Goal: Check status: Check status

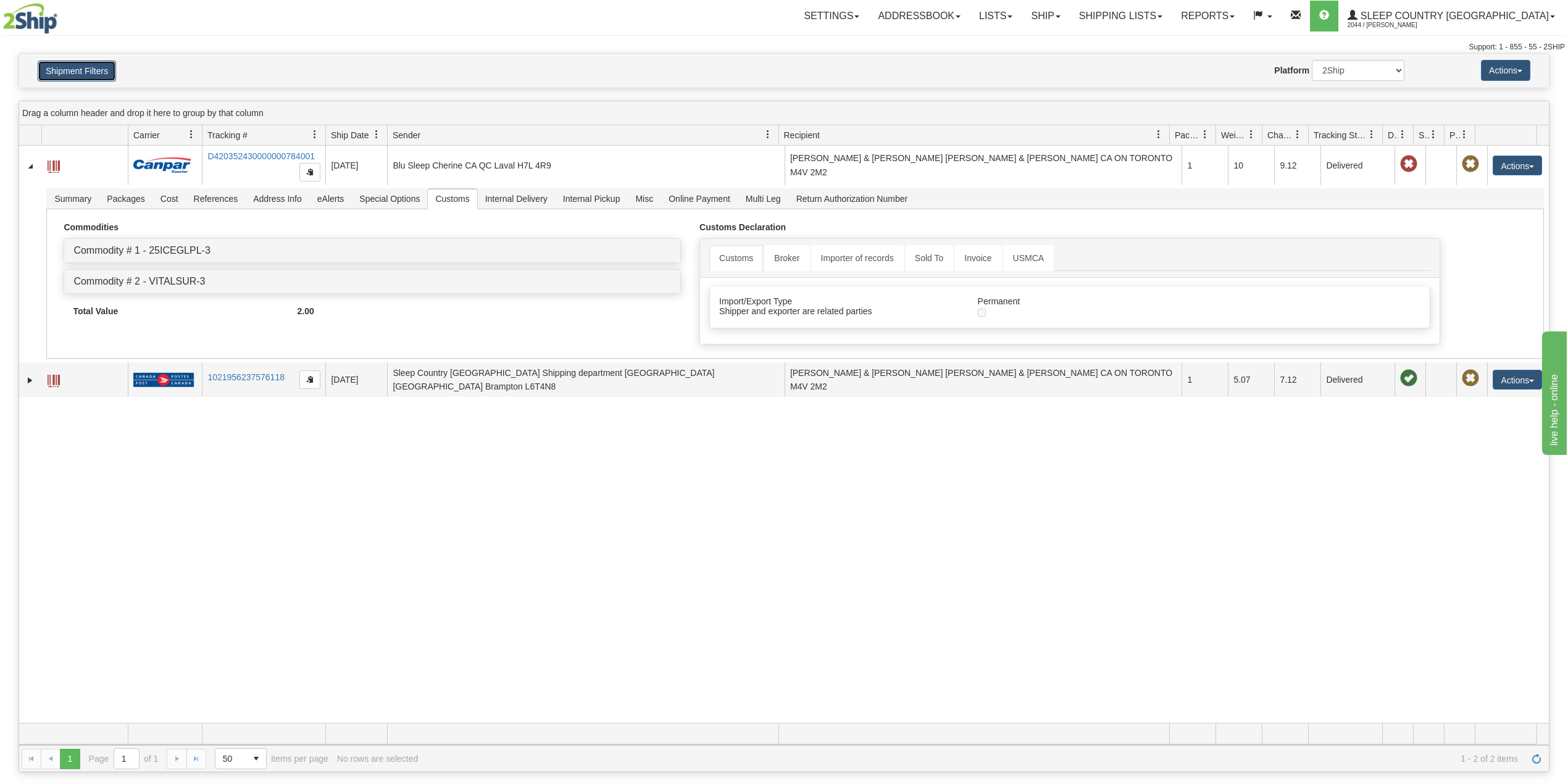
click at [105, 72] on button "Shipment Filters" at bounding box center [76, 71] width 78 height 21
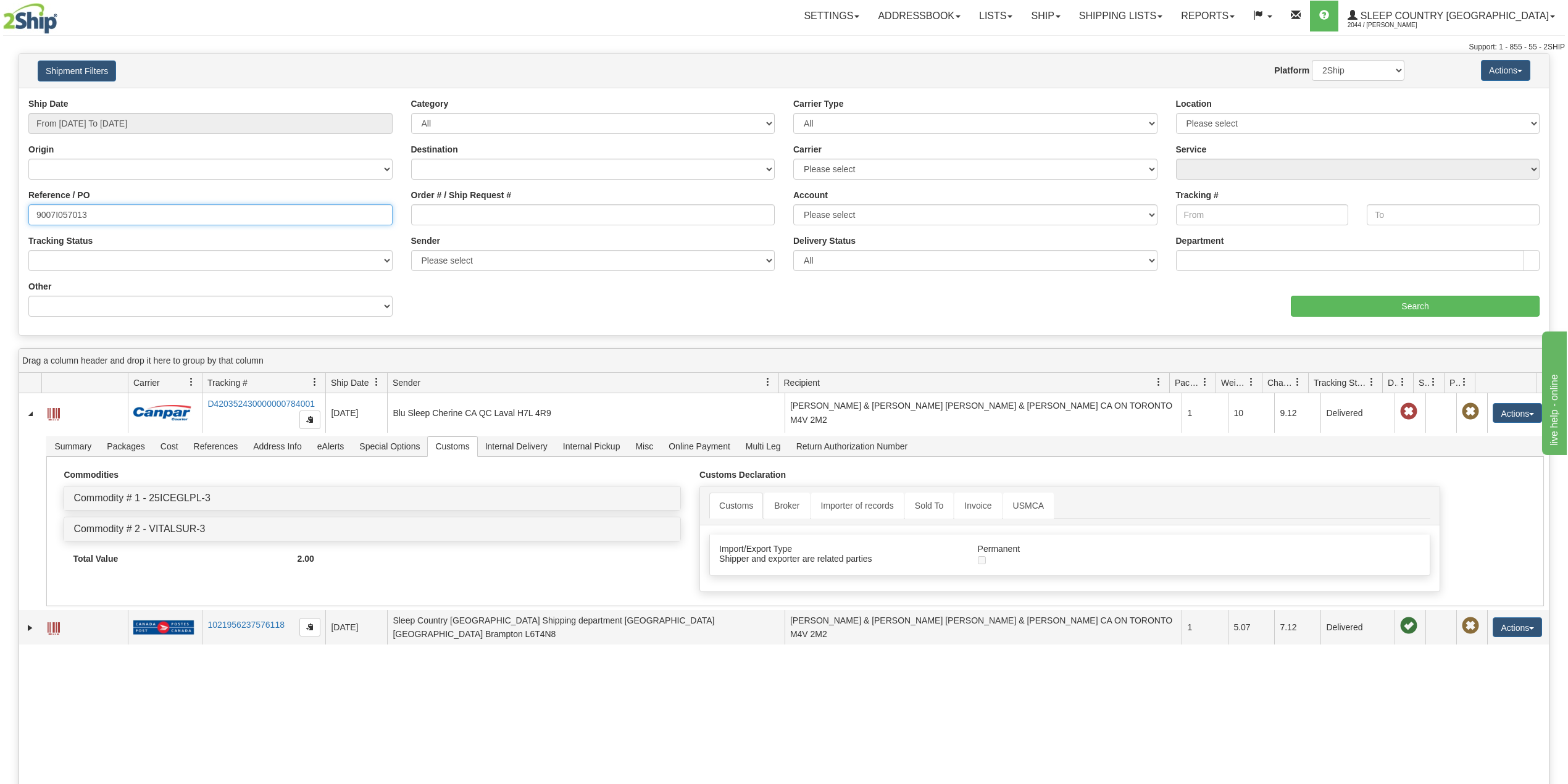
click at [71, 213] on input "9007I057013" at bounding box center [210, 215] width 364 height 21
paste input "0I097760"
type input "9000I097760"
click at [1364, 309] on input "Search" at bounding box center [1415, 306] width 249 height 21
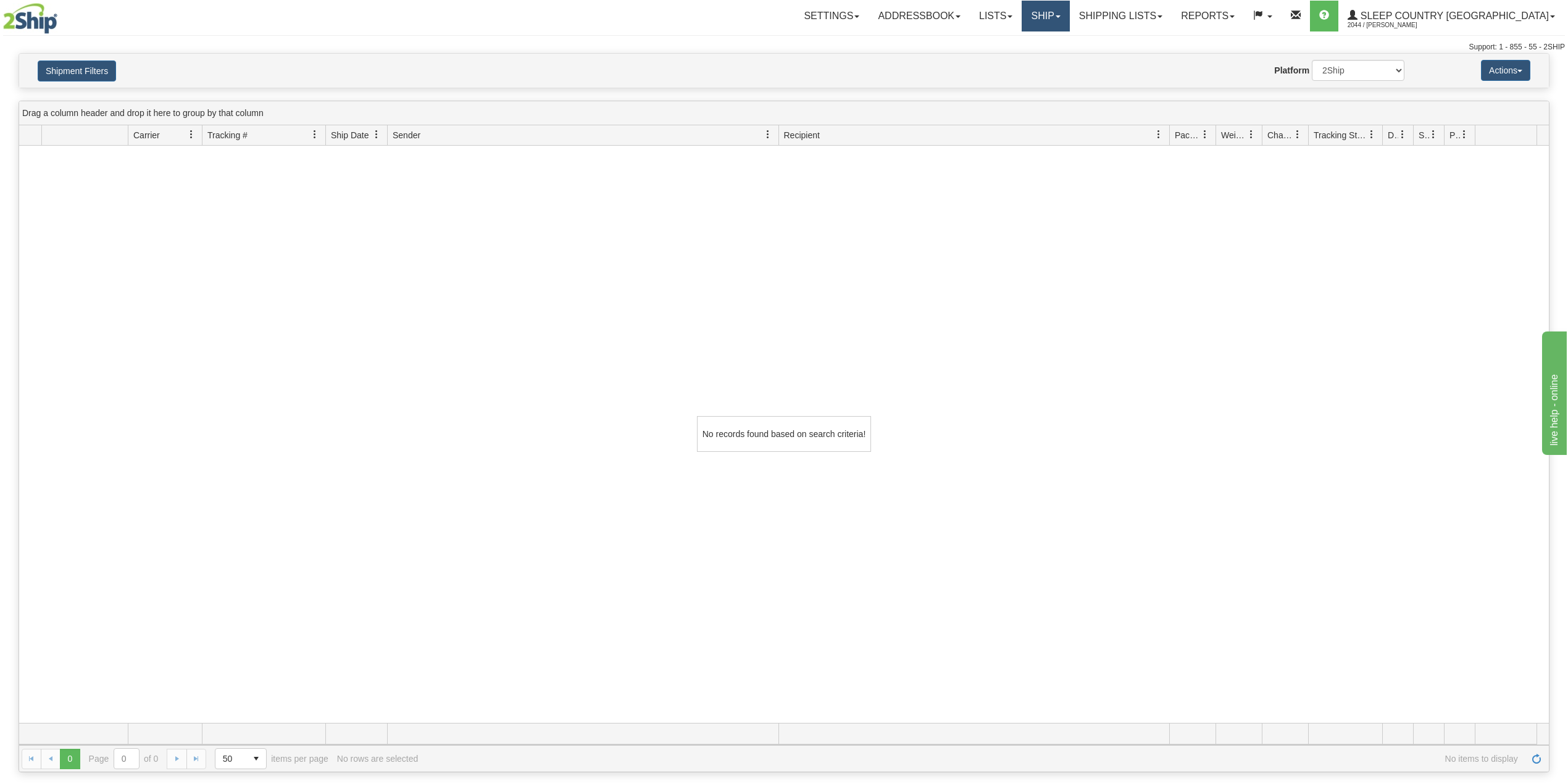
click at [1069, 17] on link "Ship" at bounding box center [1045, 16] width 47 height 31
click at [1069, 53] on link "OnHold / Order Queue" at bounding box center [1013, 59] width 112 height 16
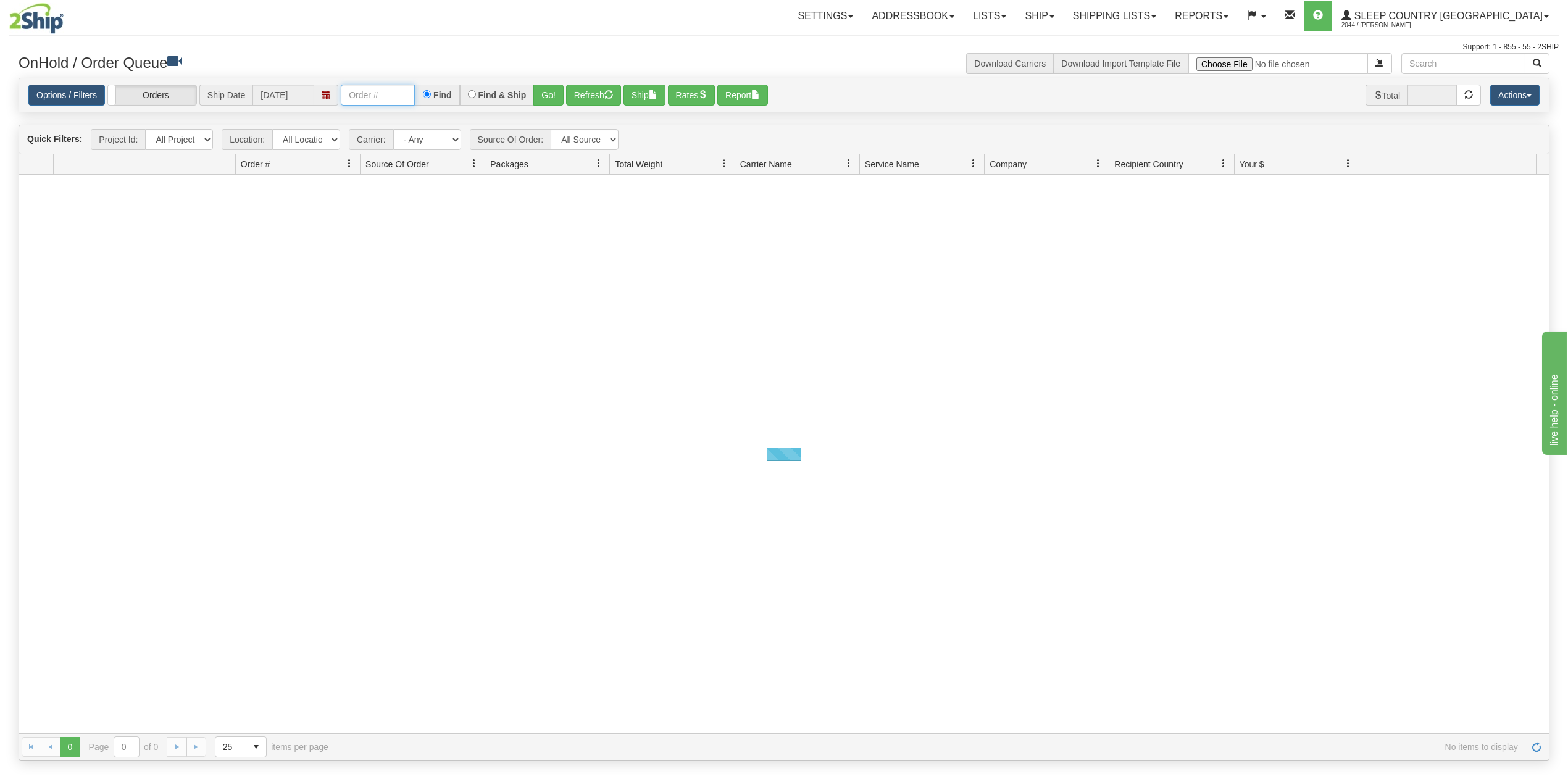
click at [362, 95] on input "text" at bounding box center [377, 95] width 74 height 21
paste input "9000I097760"
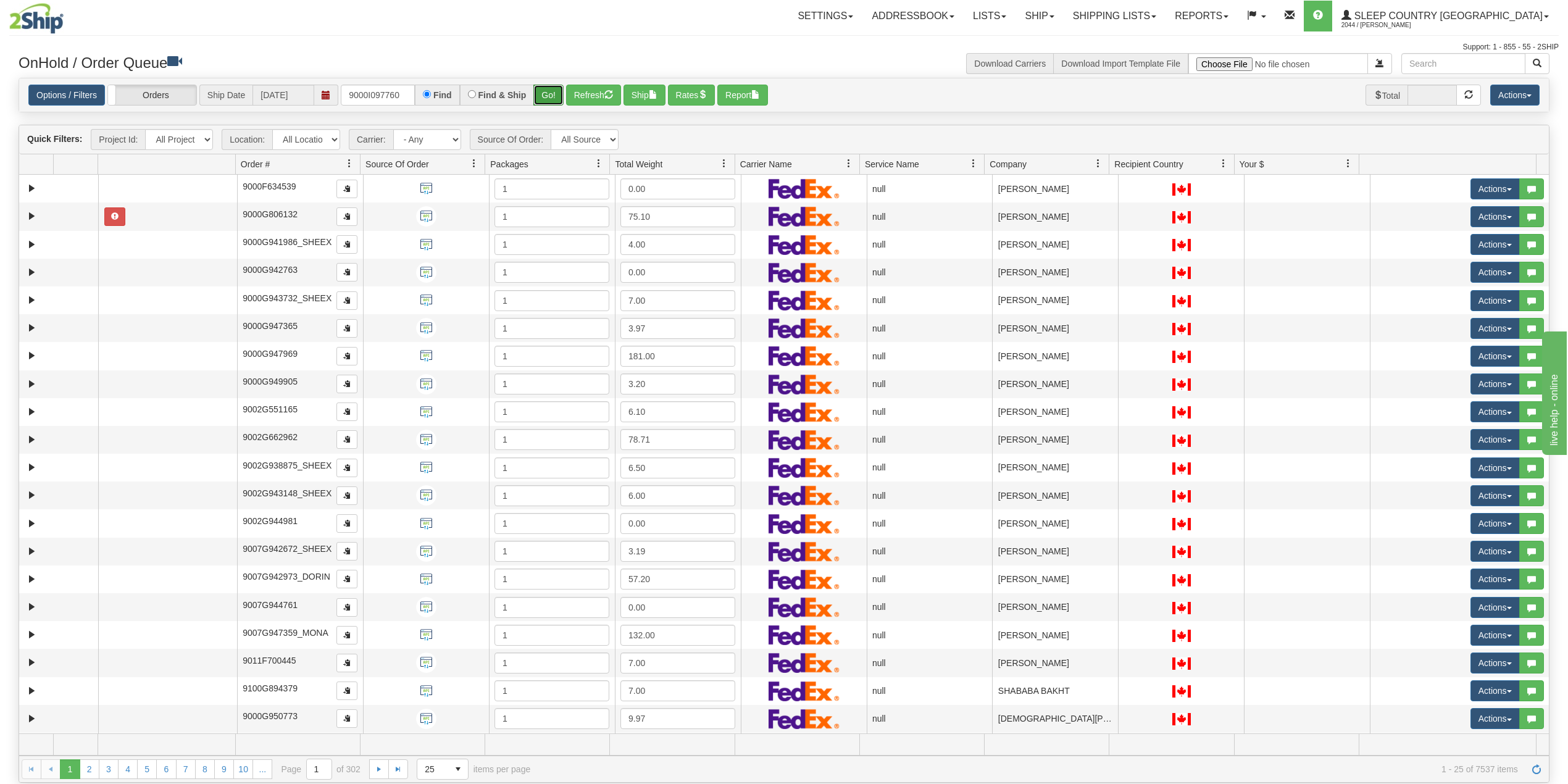
click at [543, 94] on button "Go!" at bounding box center [548, 95] width 30 height 21
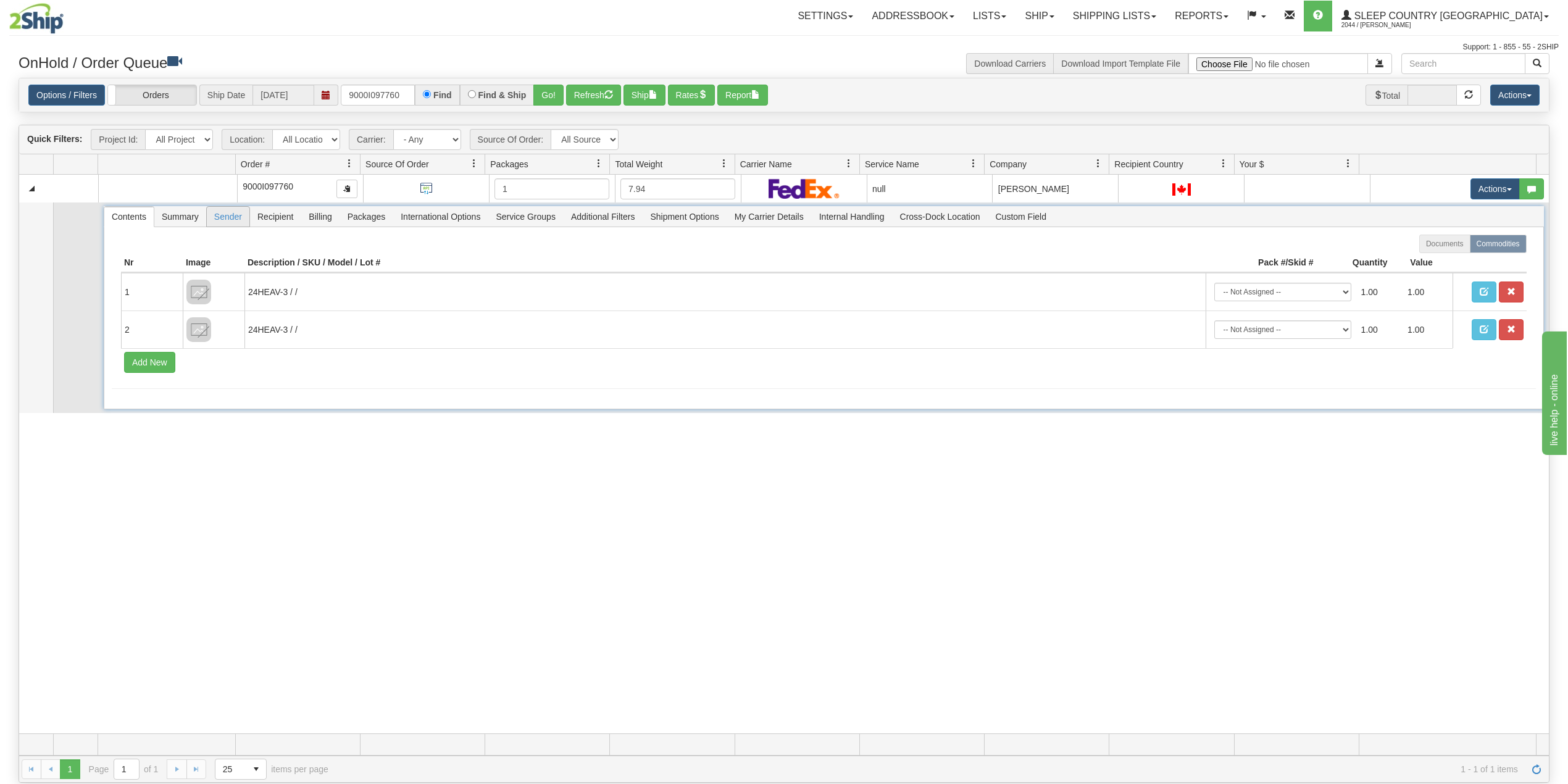
click at [218, 216] on span "Sender" at bounding box center [228, 217] width 42 height 20
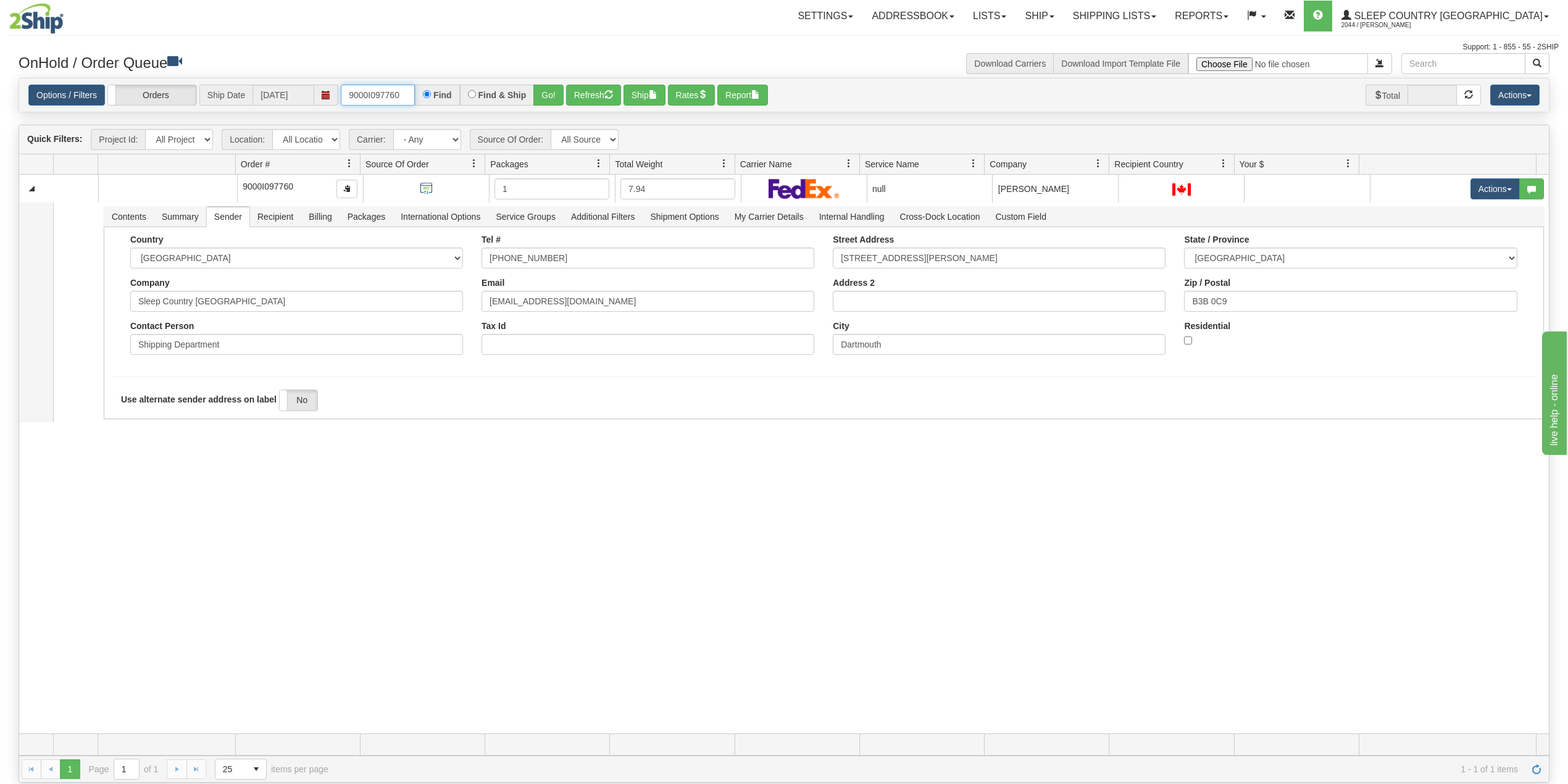
click at [391, 96] on input "9000I097760" at bounding box center [377, 95] width 74 height 21
paste input "2I095269"
type input "9002I095269"
click at [543, 90] on button "Go!" at bounding box center [548, 95] width 30 height 21
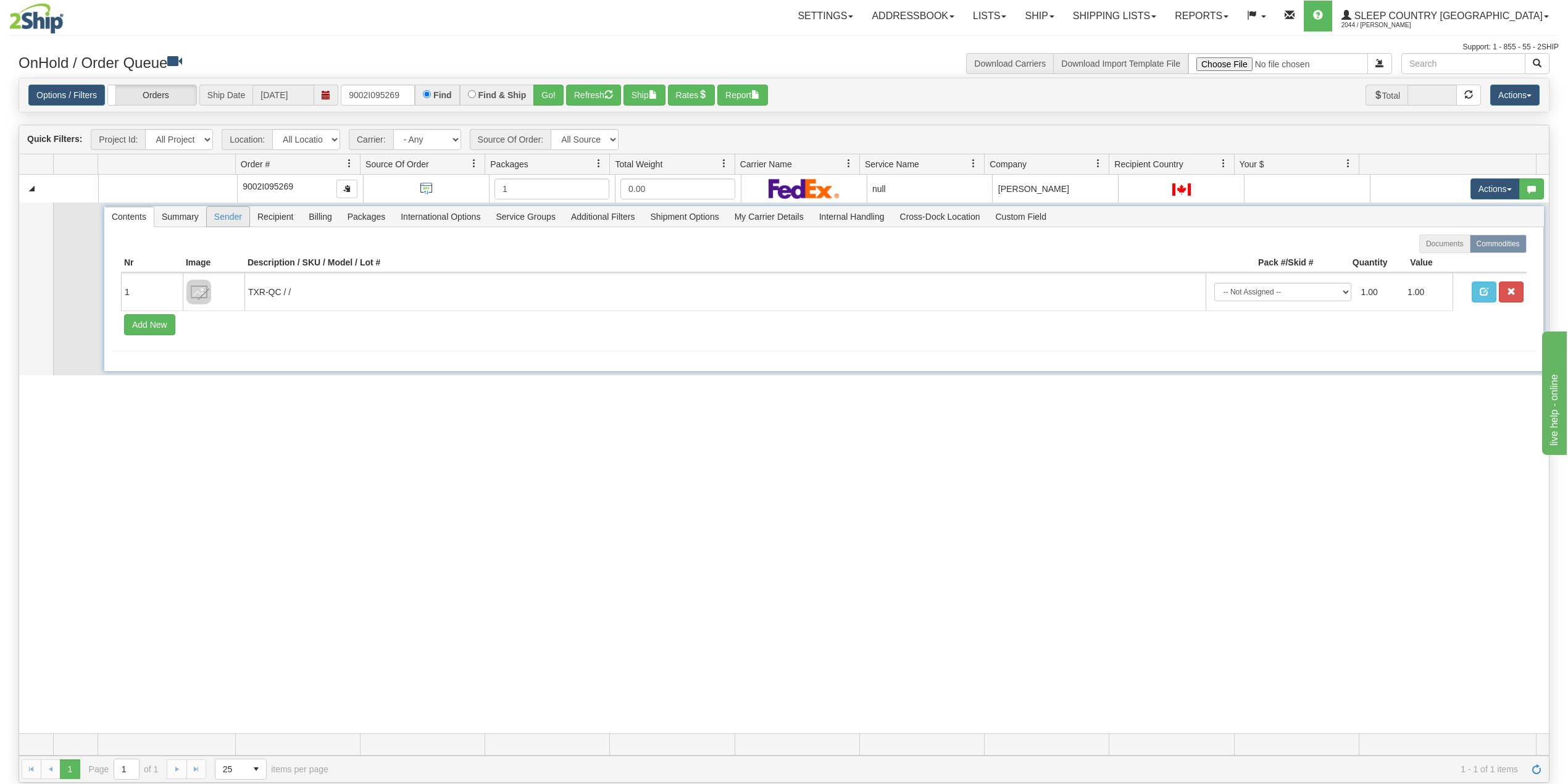
click at [237, 218] on span "Sender" at bounding box center [228, 217] width 42 height 20
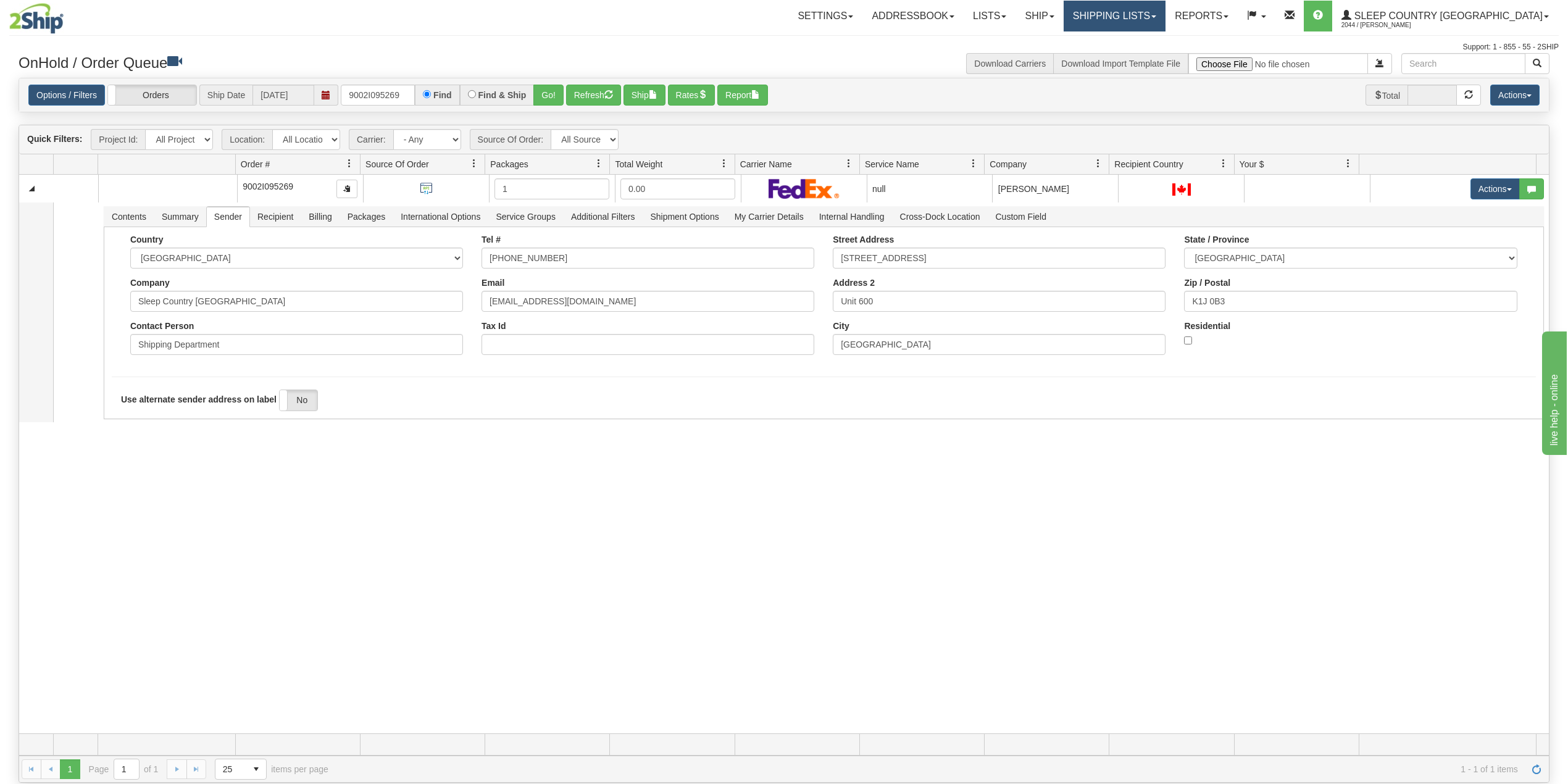
click at [1165, 8] on link "Shipping lists" at bounding box center [1114, 16] width 102 height 31
click at [1153, 62] on span "Search Shipment History" at bounding box center [1104, 59] width 95 height 10
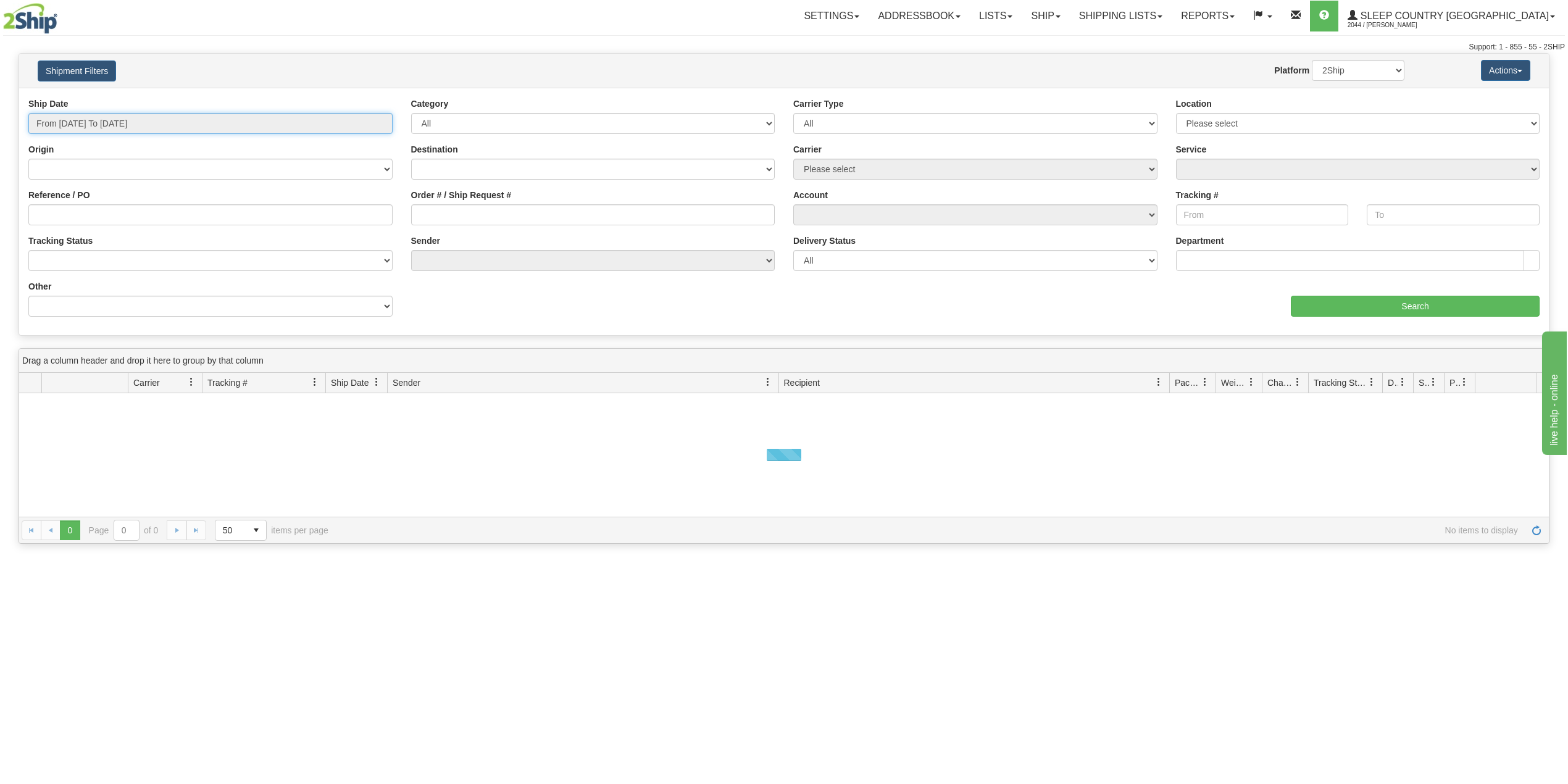
click at [121, 129] on input "From 09/17/2025 To 09/18/2025" at bounding box center [210, 124] width 364 height 21
click at [86, 213] on li "Last 30 Days" at bounding box center [83, 213] width 99 height 17
type input "From 08/20/2025 To 09/18/2025"
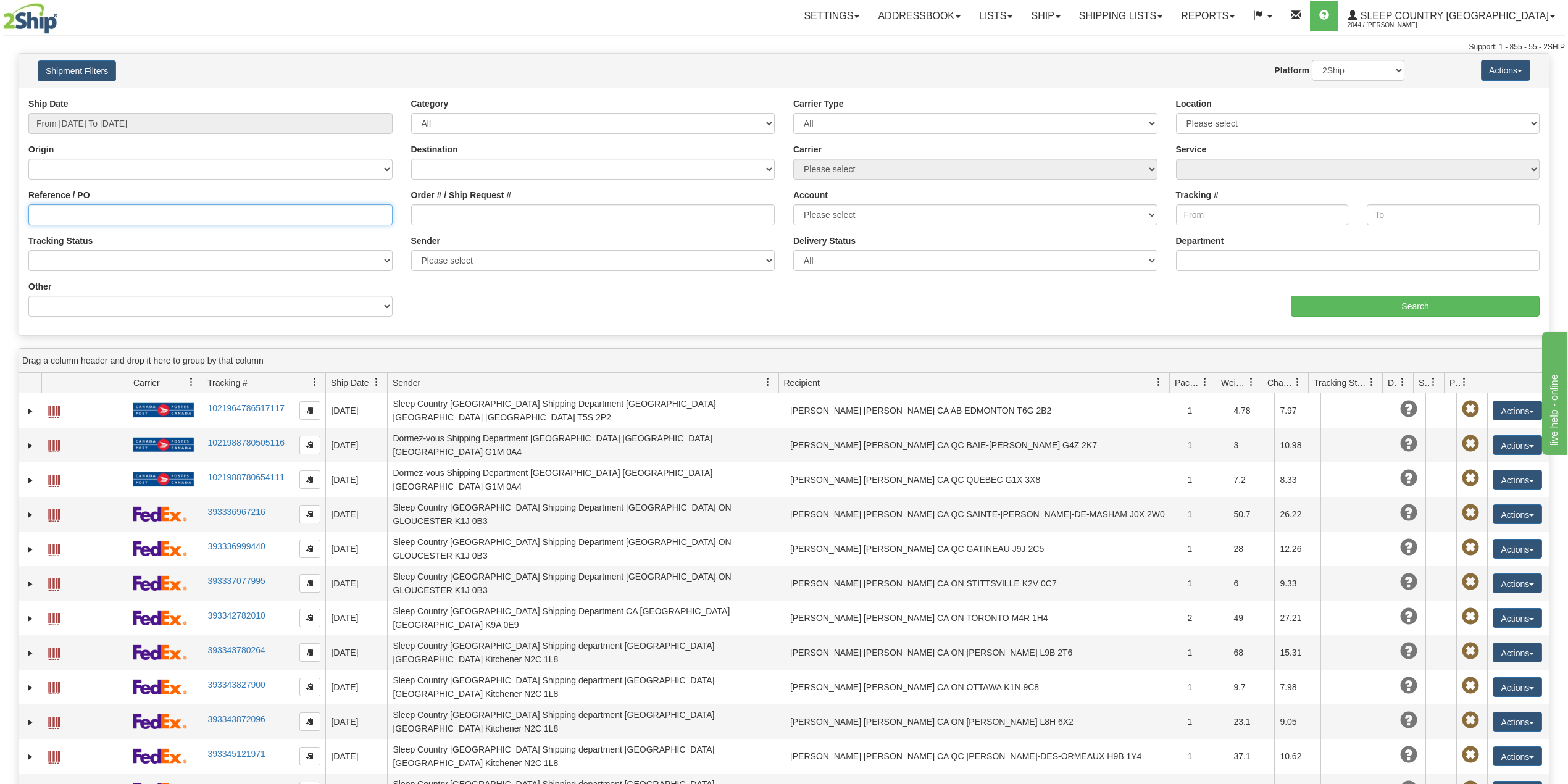
click at [86, 213] on input "Reference / PO" at bounding box center [210, 215] width 364 height 21
paste input "9002I095269"
type input "9002I095269"
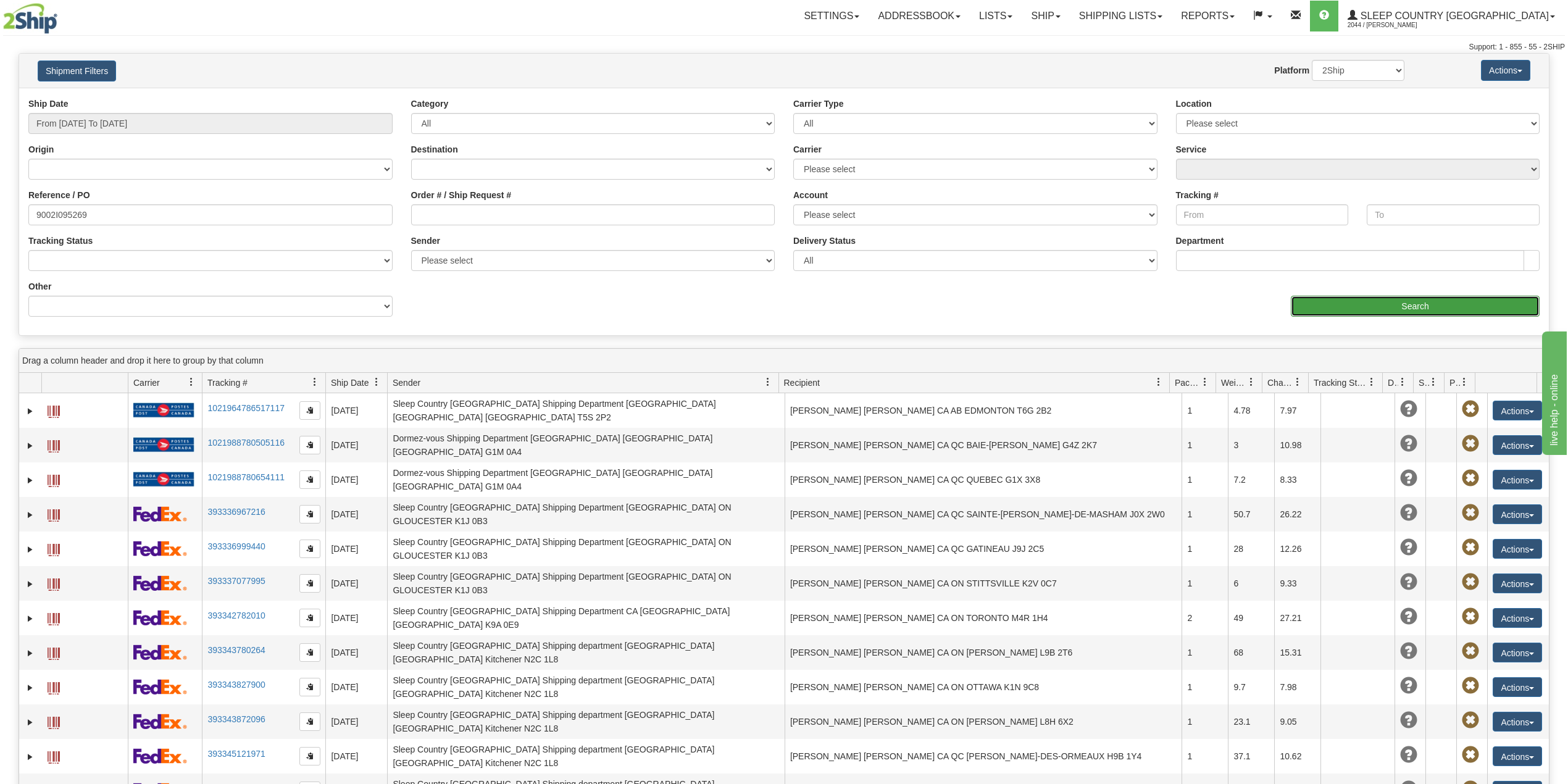
click at [1391, 305] on input "Search" at bounding box center [1415, 306] width 249 height 21
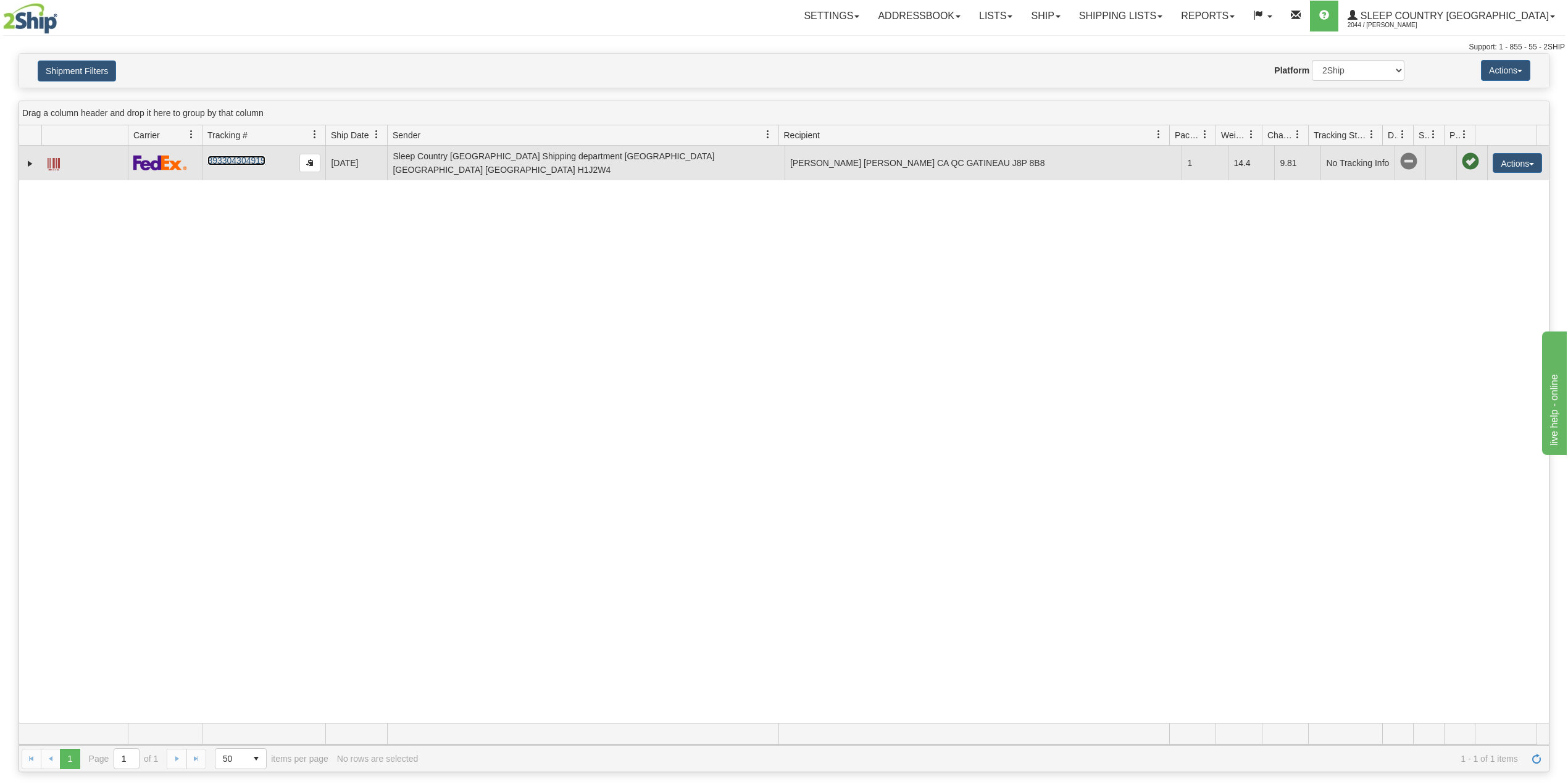
click at [245, 161] on link "393304304919" at bounding box center [236, 160] width 57 height 10
click at [27, 166] on link "Expand" at bounding box center [30, 163] width 12 height 12
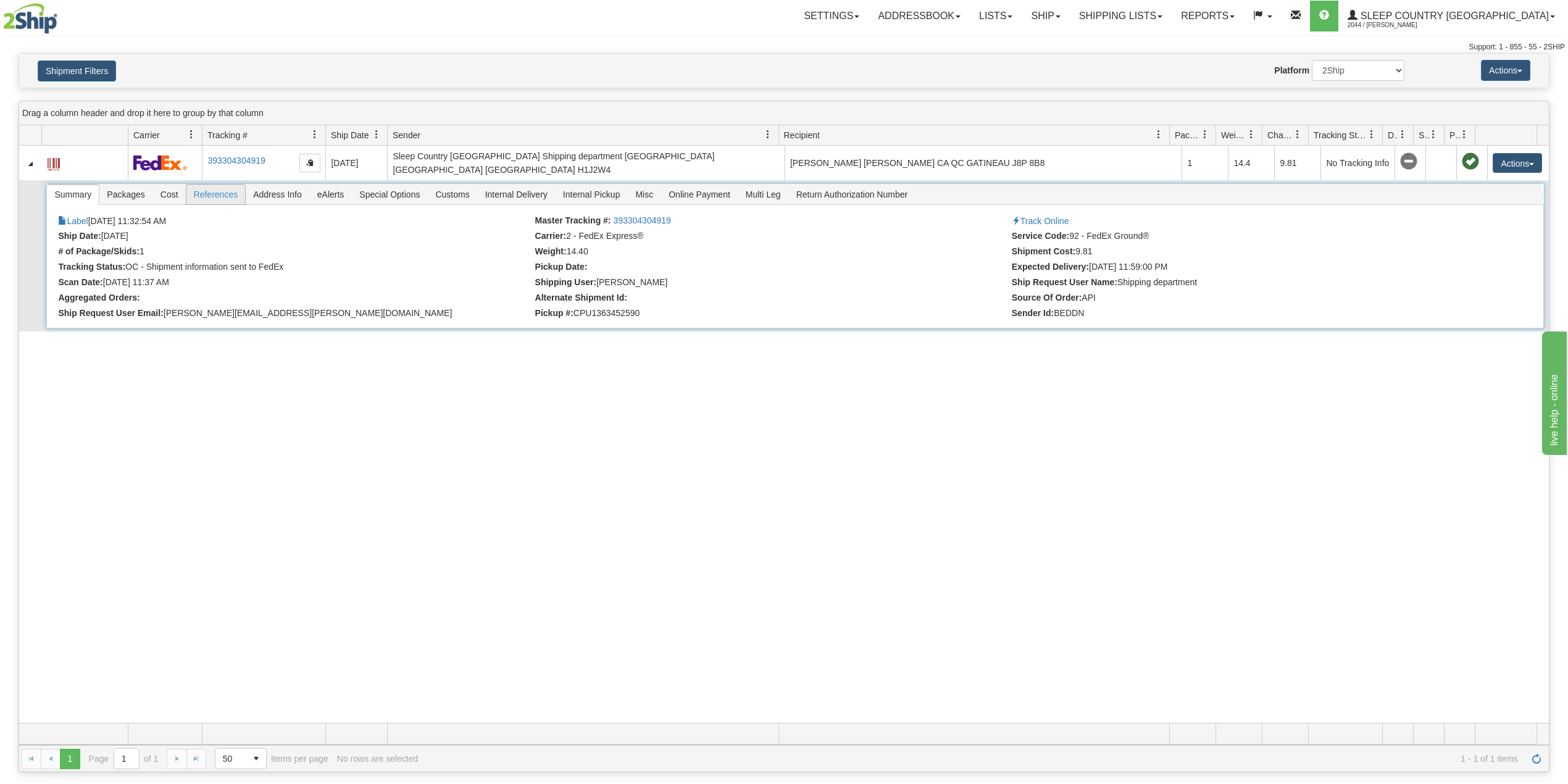
click at [210, 203] on span "References" at bounding box center [216, 194] width 59 height 20
